Goal: Subscribe to service/newsletter

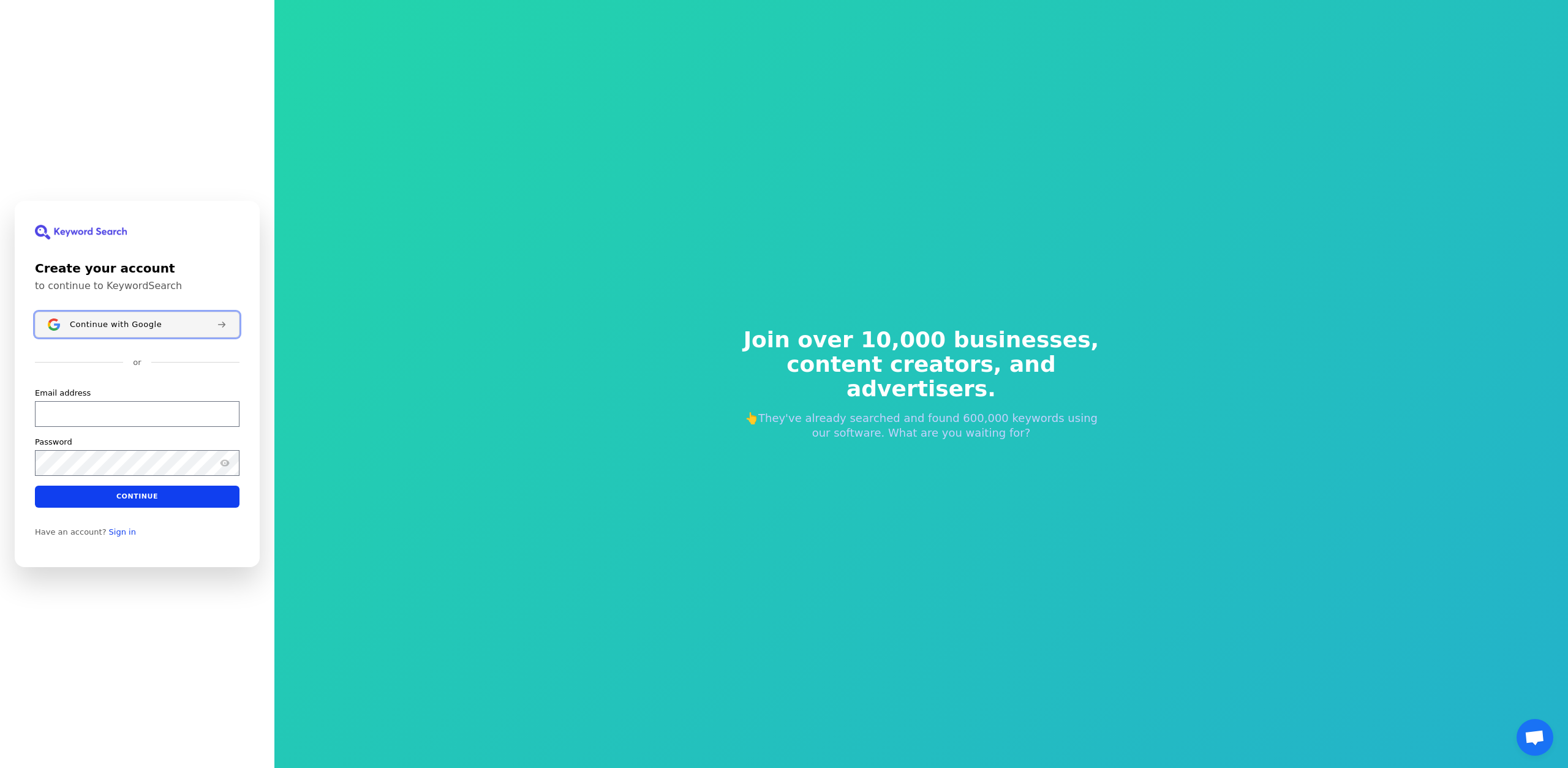
click at [154, 327] on span "Continue with Google" at bounding box center [116, 324] width 91 height 10
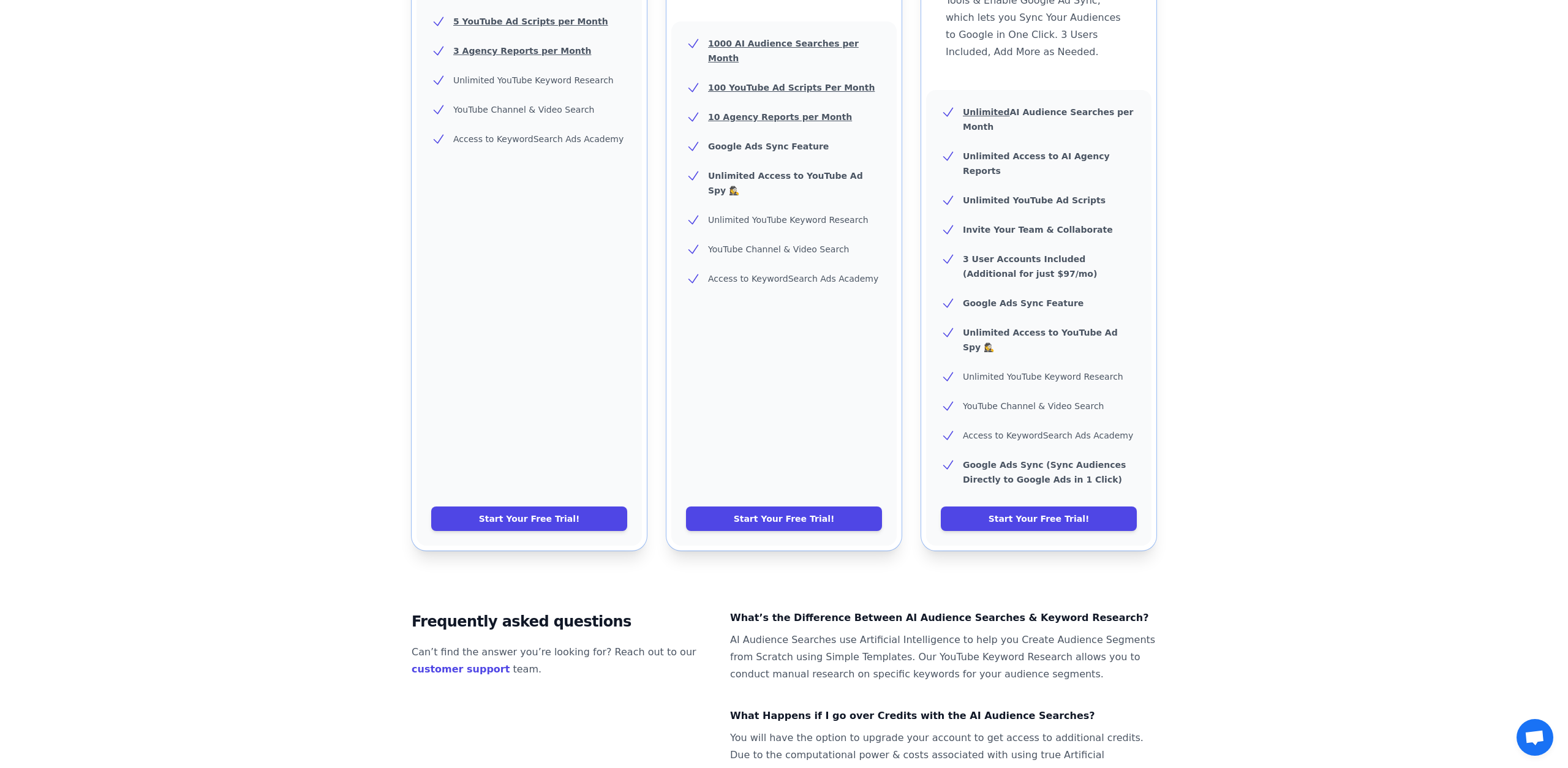
scroll to position [391, 0]
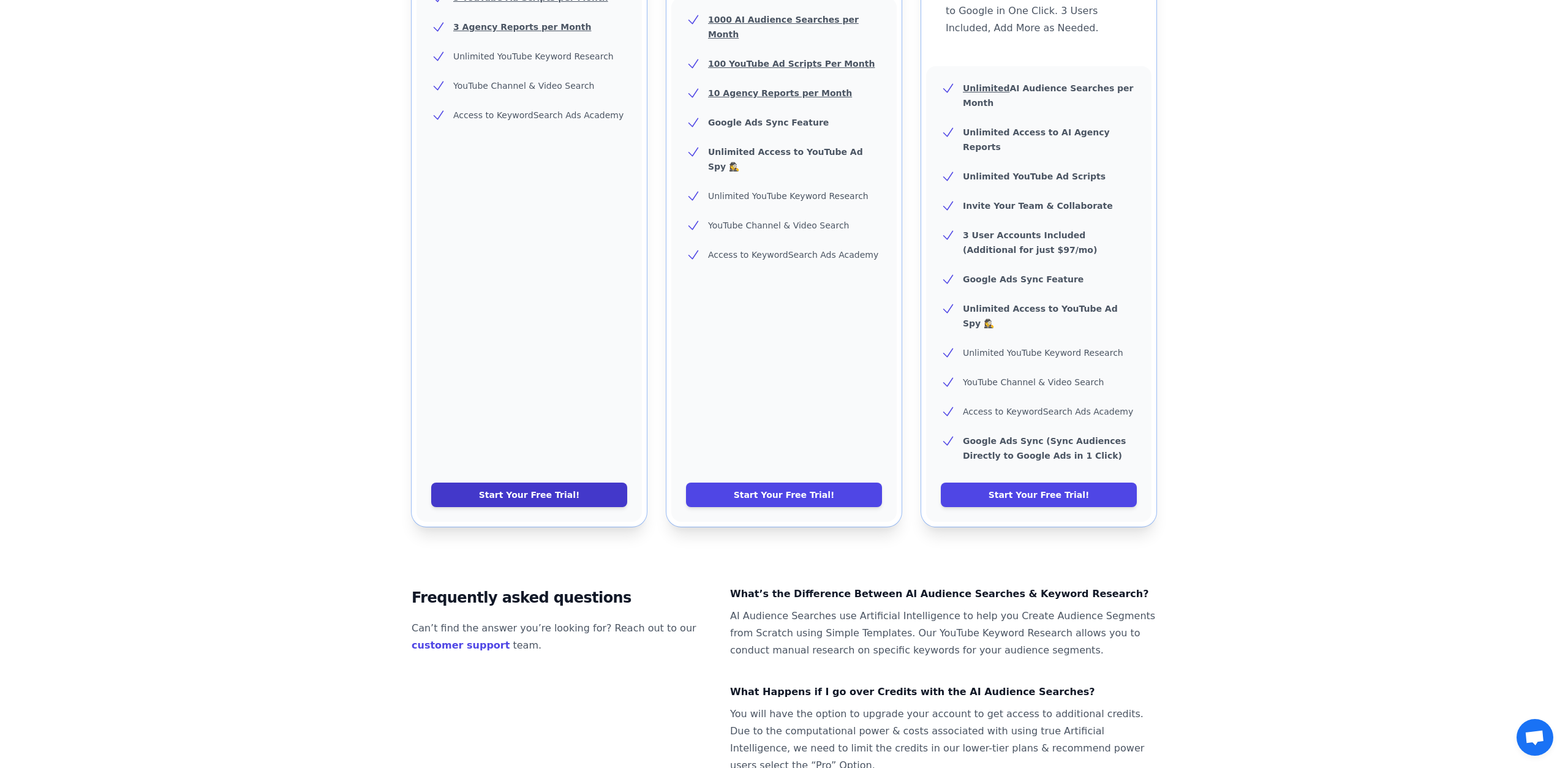
click at [549, 482] on link "Start Your Free Trial!" at bounding box center [529, 494] width 196 height 24
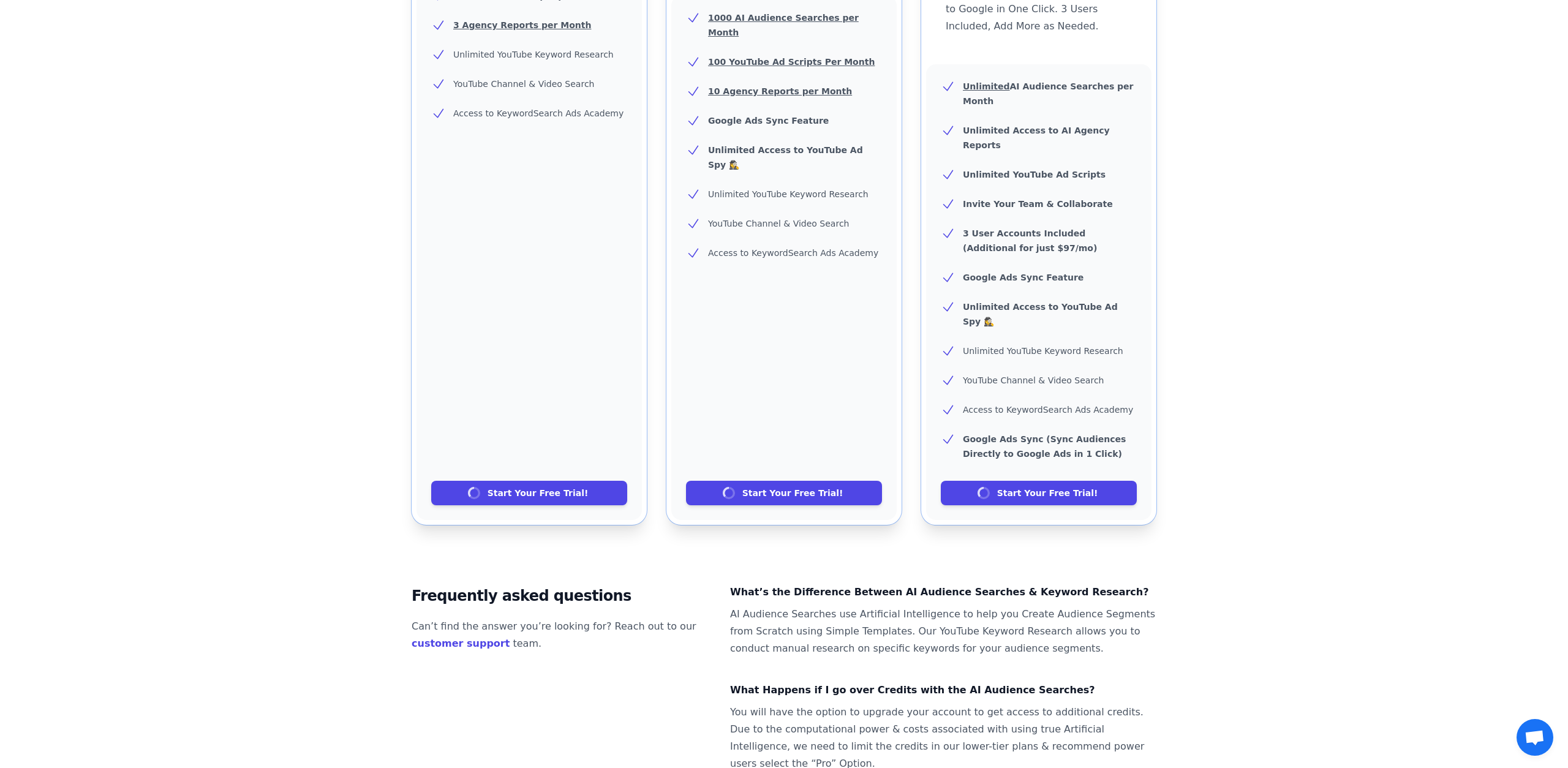
scroll to position [389, 0]
